Goal: Information Seeking & Learning: Learn about a topic

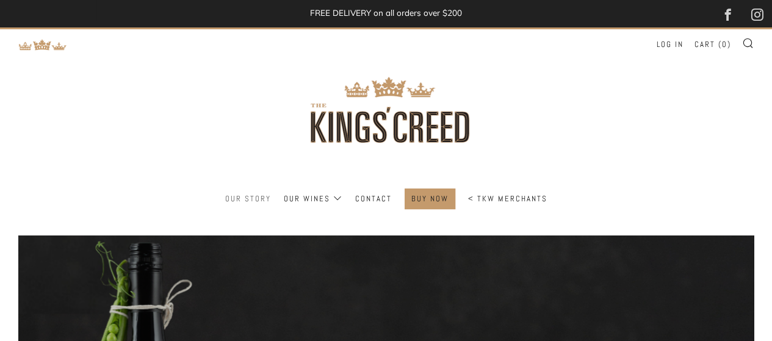
click at [259, 196] on link "Our Story" at bounding box center [248, 199] width 46 height 20
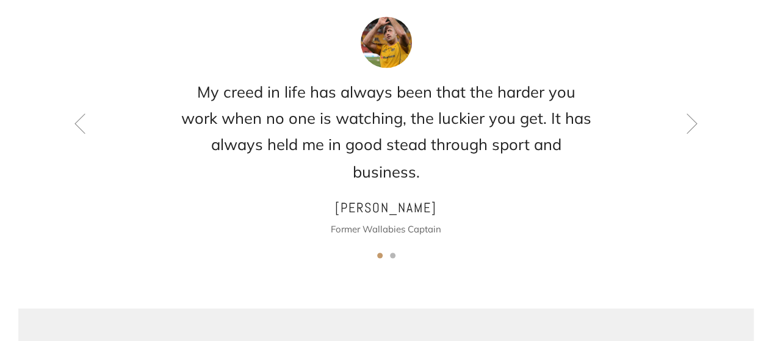
scroll to position [854, 0]
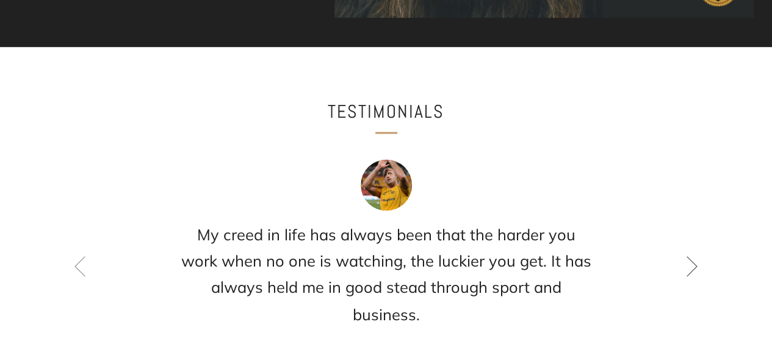
click at [700, 263] on icon at bounding box center [691, 266] width 21 height 21
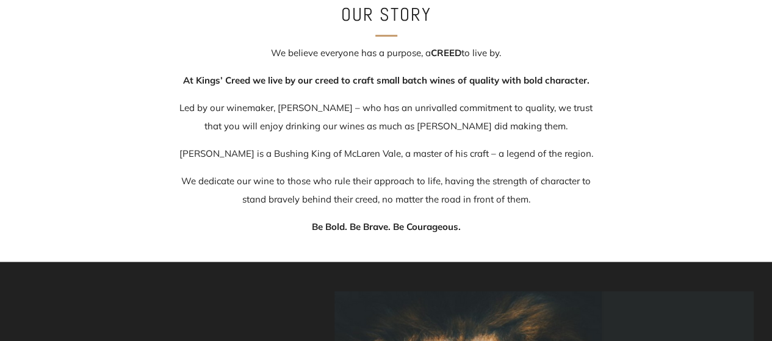
scroll to position [284, 0]
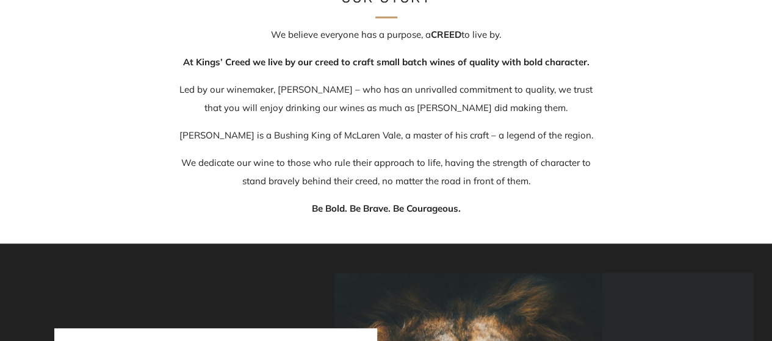
click at [40, 113] on div "Our story We believe everyone has a purpose, a [DEMOGRAPHIC_DATA] to live by. A…" at bounding box center [386, 100] width 772 height 236
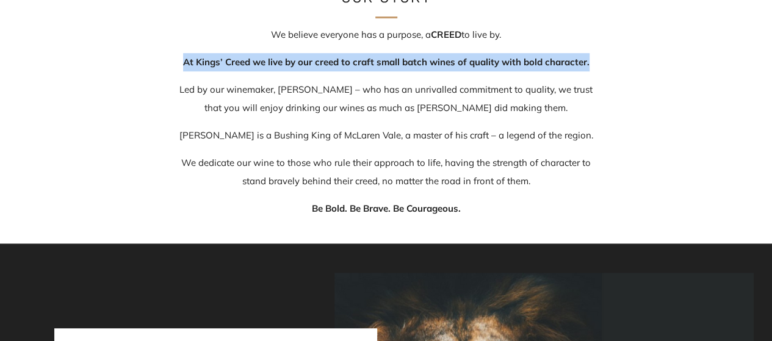
drag, startPoint x: 185, startPoint y: 59, endPoint x: 590, endPoint y: 61, distance: 404.4
click at [590, 61] on p "At Kings’ Creed we live by our creed to craft small batch wines of quality with…" at bounding box center [386, 62] width 415 height 18
copy strong "At Kings’ Creed we live by our creed to craft small batch wines of quality with…"
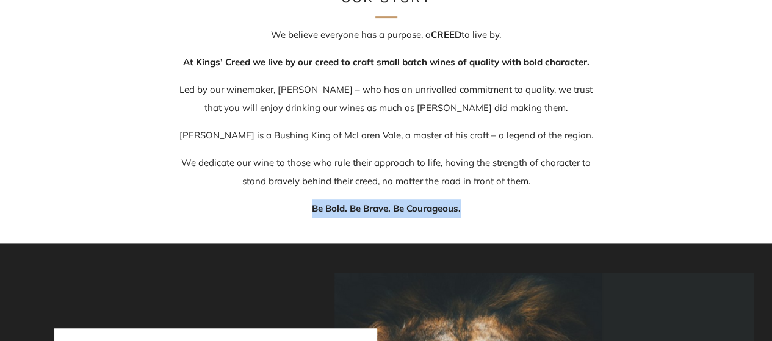
drag, startPoint x: 462, startPoint y: 209, endPoint x: 307, endPoint y: 207, distance: 154.3
click at [307, 207] on p "Be Bold. Be Brave. Be Courageous." at bounding box center [386, 208] width 415 height 18
copy strong "Be Bold. Be Brave. Be Courageous."
